Goal: Register for event/course

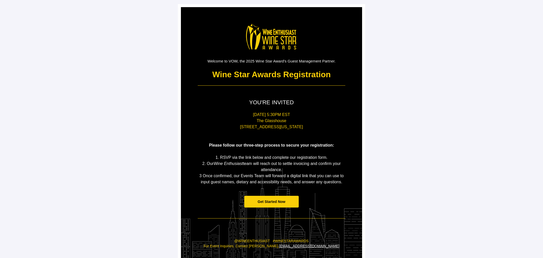
click at [263, 202] on span "Get Started Now" at bounding box center [272, 201] width 28 height 4
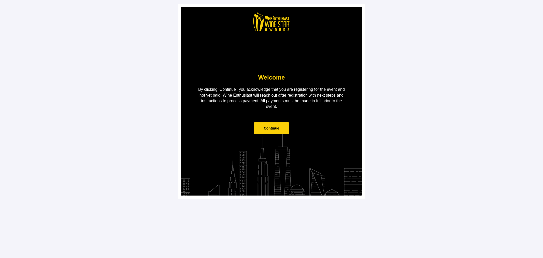
click at [275, 128] on span "Continue" at bounding box center [272, 128] width 16 height 4
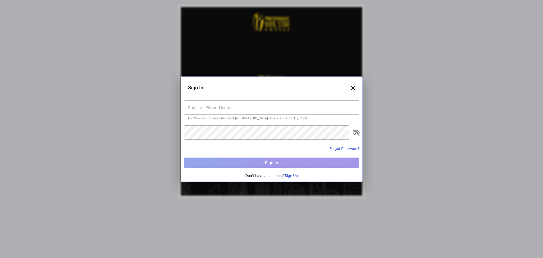
click at [274, 106] on input "text" at bounding box center [271, 107] width 175 height 14
type input "[US_STATE][EMAIL_ADDRESS][DOMAIN_NAME]"
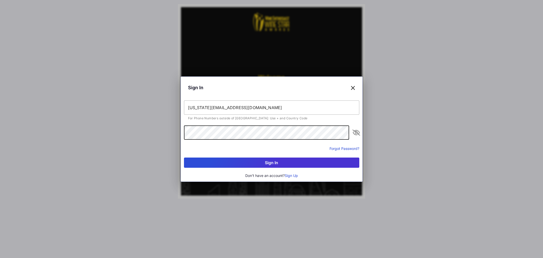
click at [184, 157] on button "Sign In" at bounding box center [271, 162] width 175 height 10
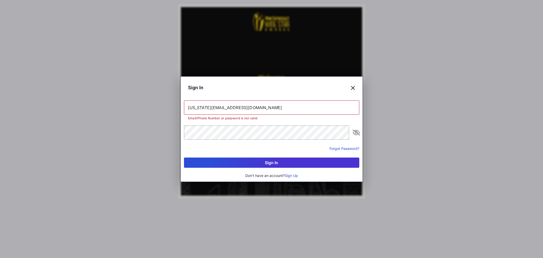
click at [287, 176] on button "Sign Up" at bounding box center [291, 176] width 13 height 6
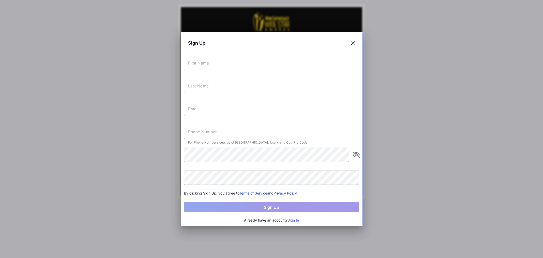
drag, startPoint x: 276, startPoint y: 50, endPoint x: 275, endPoint y: 54, distance: 4.6
click at [277, 50] on div "Sign Up For Phone Numbers outside of [GEOGRAPHIC_DATA]: Use + and Country Code …" at bounding box center [272, 129] width 182 height 194
click at [272, 57] on input "text" at bounding box center [271, 63] width 175 height 14
type input "[US_STATE]"
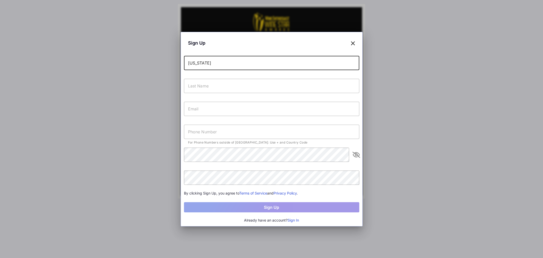
type input "[PERSON_NAME]"
type input "[US_STATE][EMAIL_ADDRESS][DOMAIN_NAME]"
type input "[PHONE_NUMBER]"
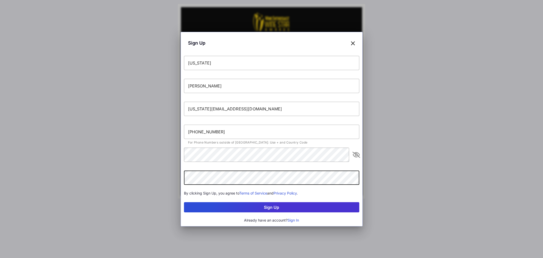
click at [184, 202] on button "Sign Up" at bounding box center [271, 207] width 175 height 10
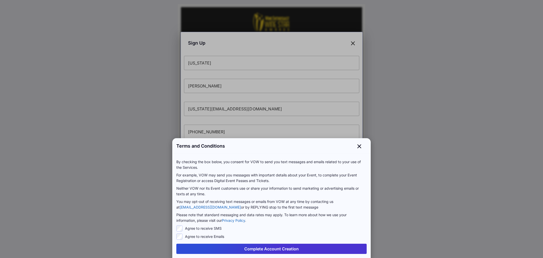
click at [275, 247] on button "Complete Account Creation" at bounding box center [271, 248] width 190 height 10
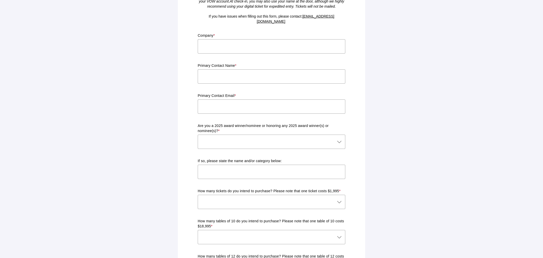
scroll to position [97, 0]
click at [335, 137] on div at bounding box center [266, 141] width 137 height 14
drag, startPoint x: 214, startPoint y: 164, endPoint x: 217, endPoint y: 162, distance: 3.8
click at [214, 164] on div "No" at bounding box center [269, 164] width 135 height 6
type input "No"
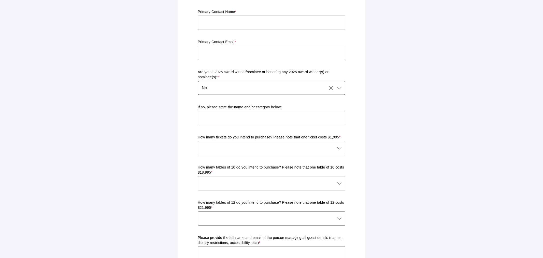
scroll to position [158, 0]
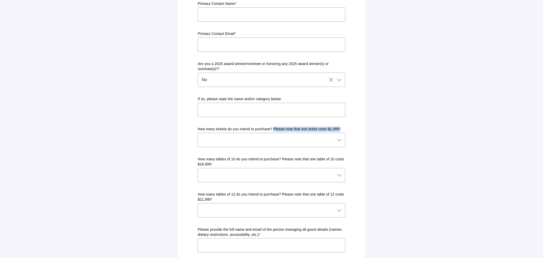
drag, startPoint x: 343, startPoint y: 122, endPoint x: 273, endPoint y: 123, distance: 69.7
click at [273, 126] on p "How many tickets do you intend to purchase? Please note that one ticket costs $…" at bounding box center [272, 128] width 148 height 5
copy p "Please note that one ticket costs $1,995 *"
